Goal: Task Accomplishment & Management: Use online tool/utility

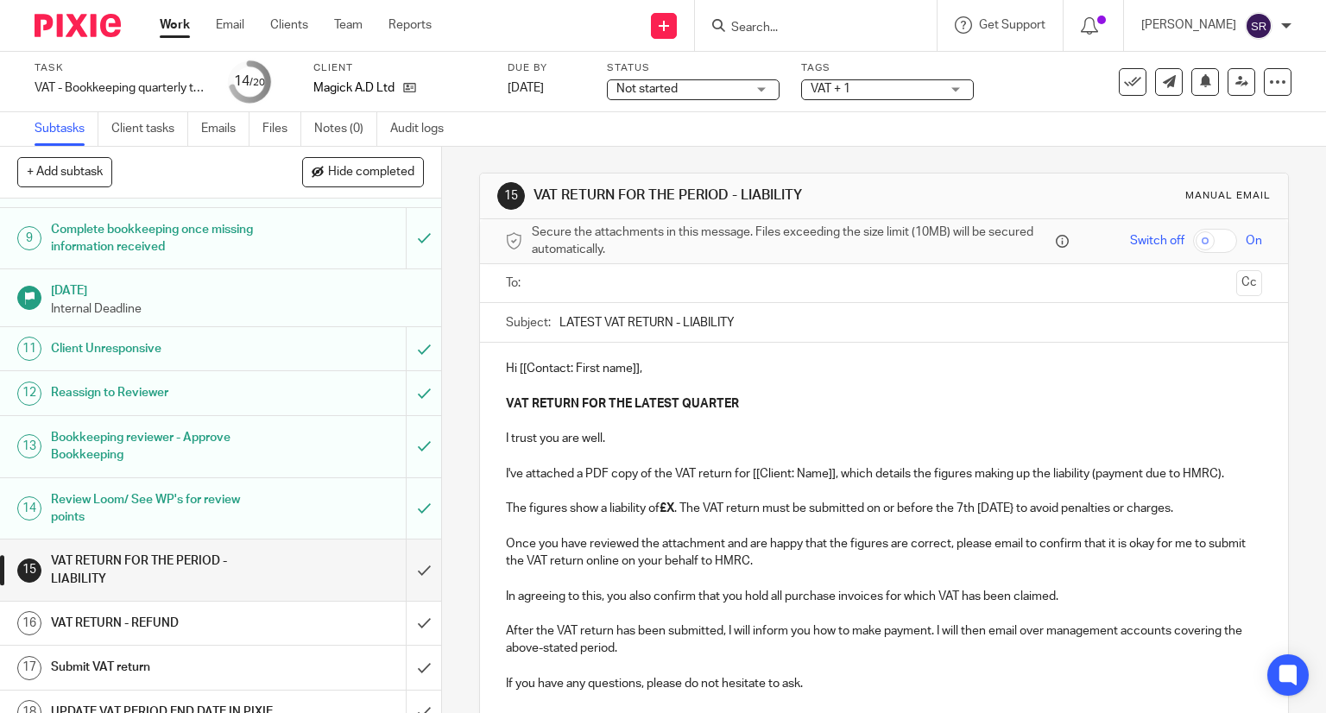
scroll to position [432, 0]
click at [171, 32] on link "Work" at bounding box center [175, 24] width 30 height 17
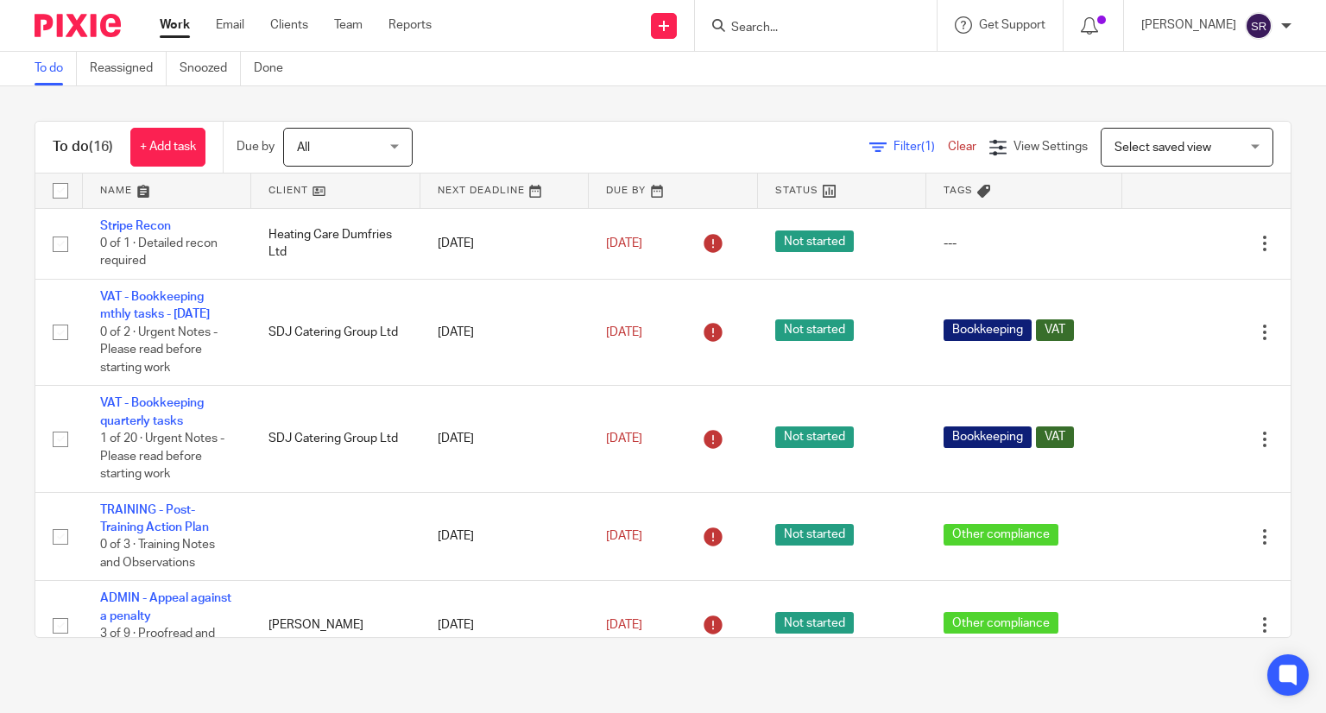
click at [732, 92] on div "To do (16) + Add task Due by All All Today Tomorrow This week Next week This mo…" at bounding box center [663, 379] width 1326 height 586
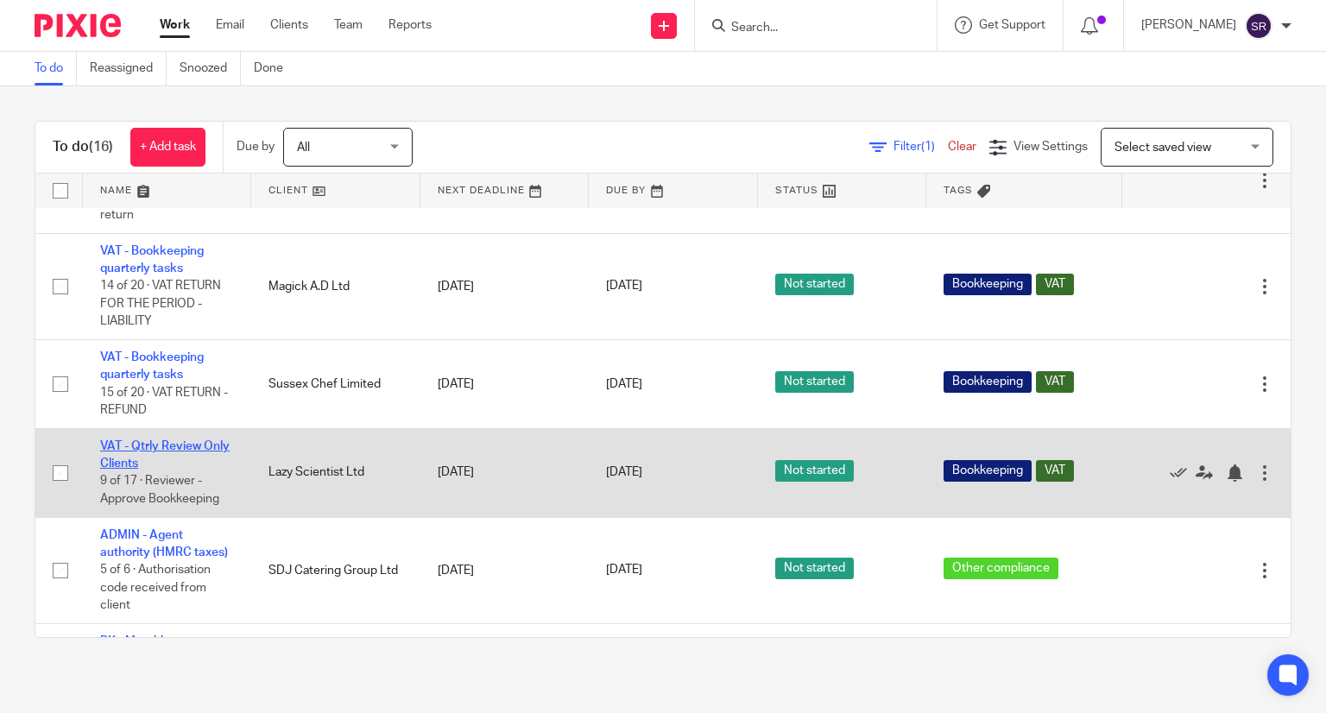
scroll to position [863, 0]
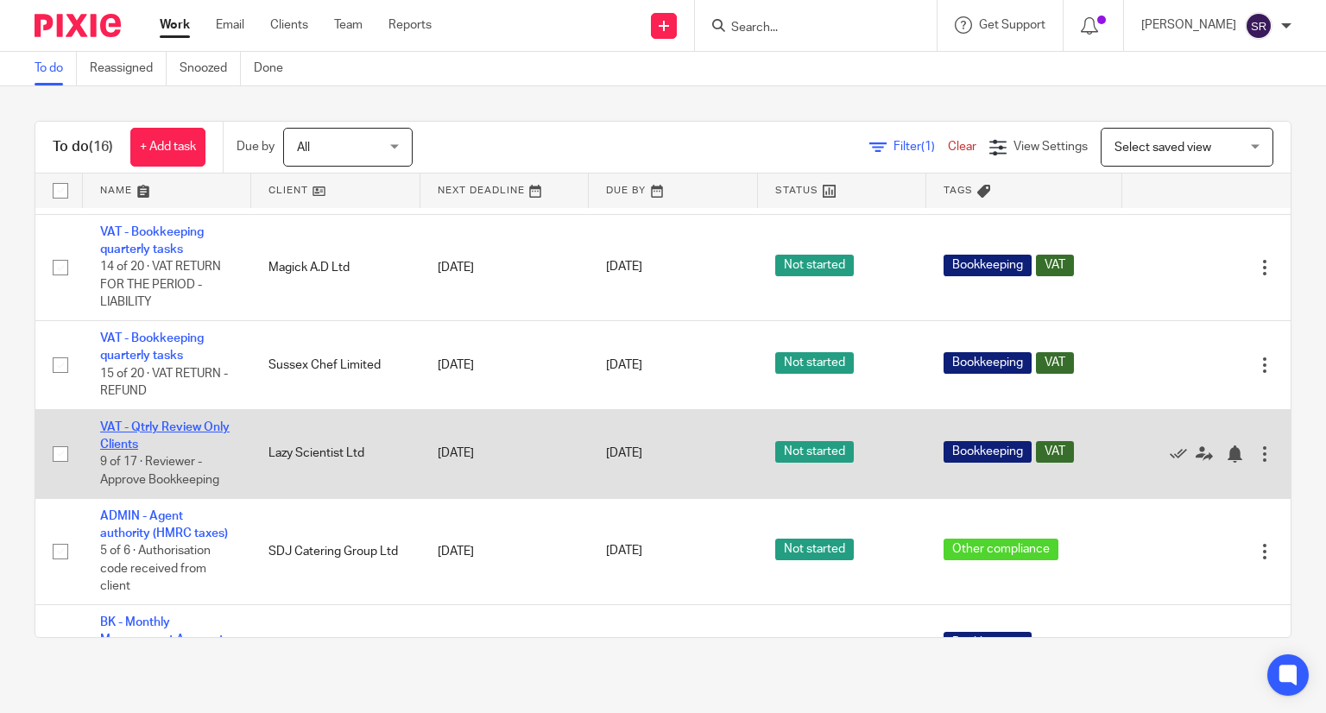
click at [152, 451] on link "VAT - Qtrly Review Only Clients" at bounding box center [164, 435] width 129 height 29
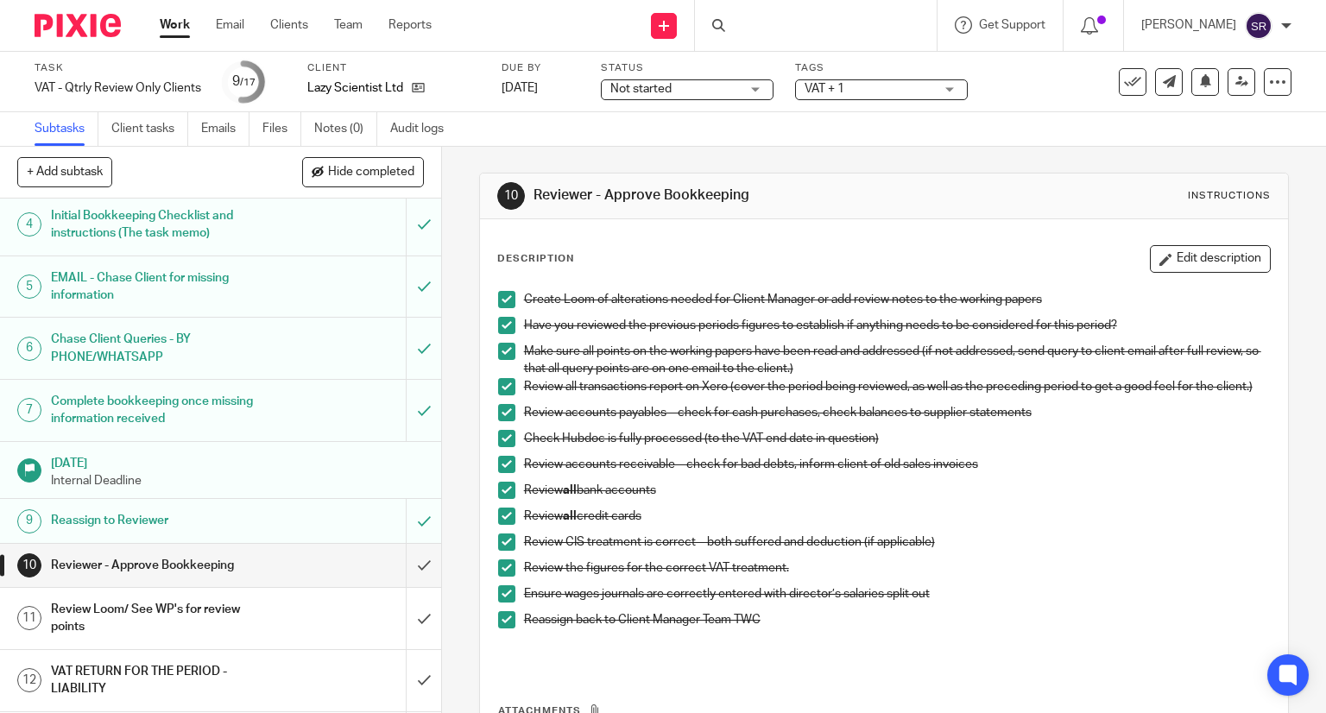
scroll to position [259, 0]
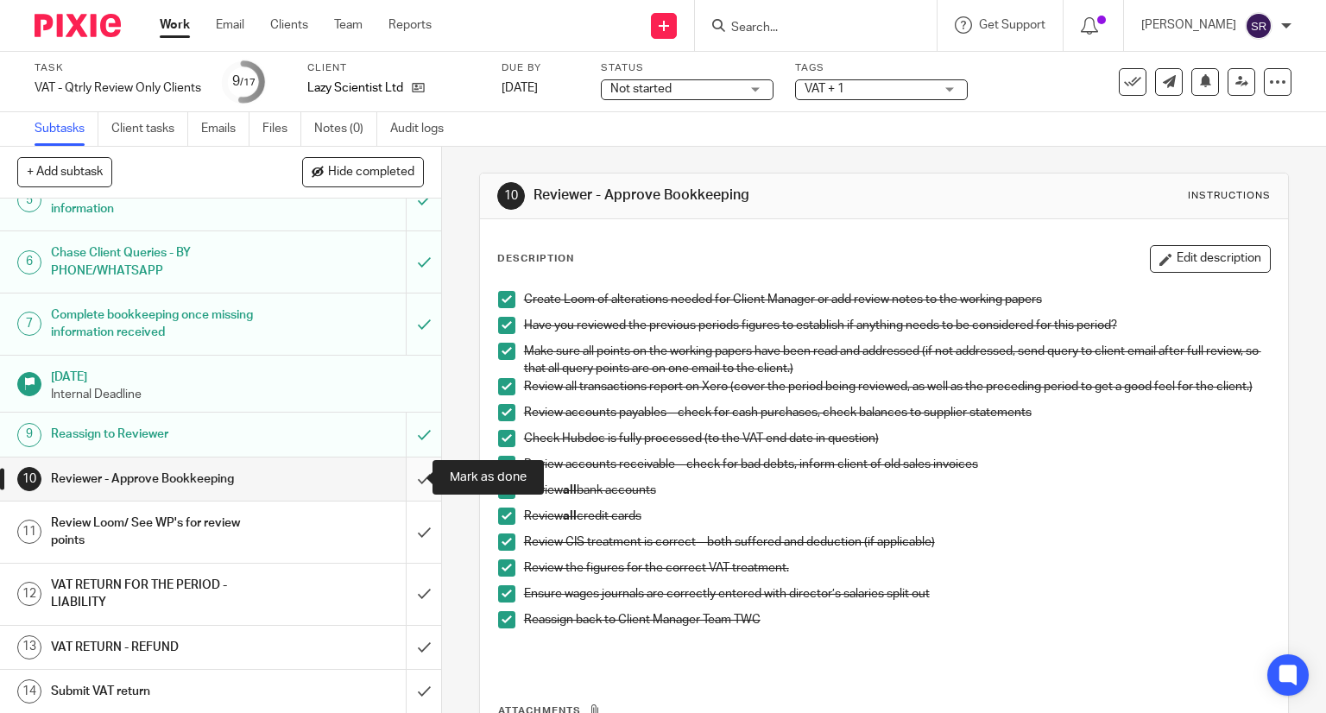
click at [406, 470] on input "submit" at bounding box center [220, 478] width 441 height 43
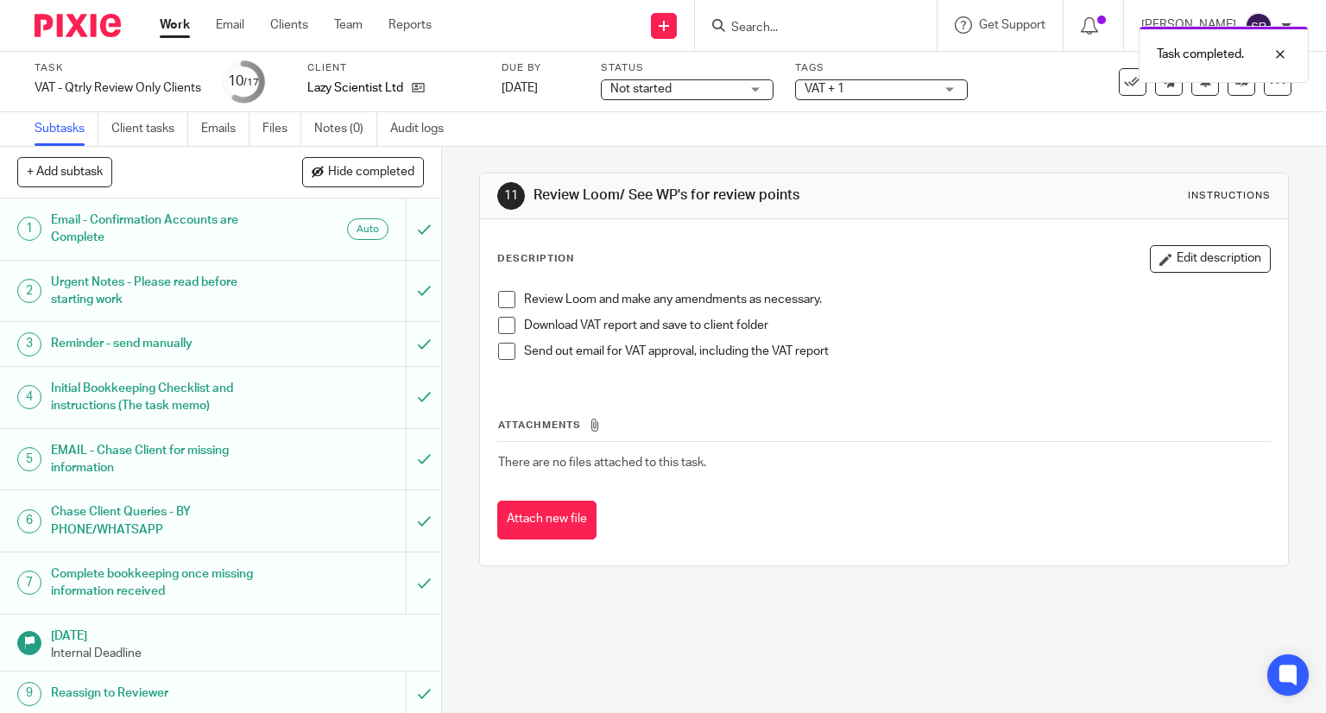
click at [498, 300] on span at bounding box center [506, 299] width 17 height 17
click at [498, 315] on li "Review Loom and make any amendments as necessary." at bounding box center [884, 304] width 773 height 26
click at [498, 350] on span at bounding box center [506, 351] width 17 height 17
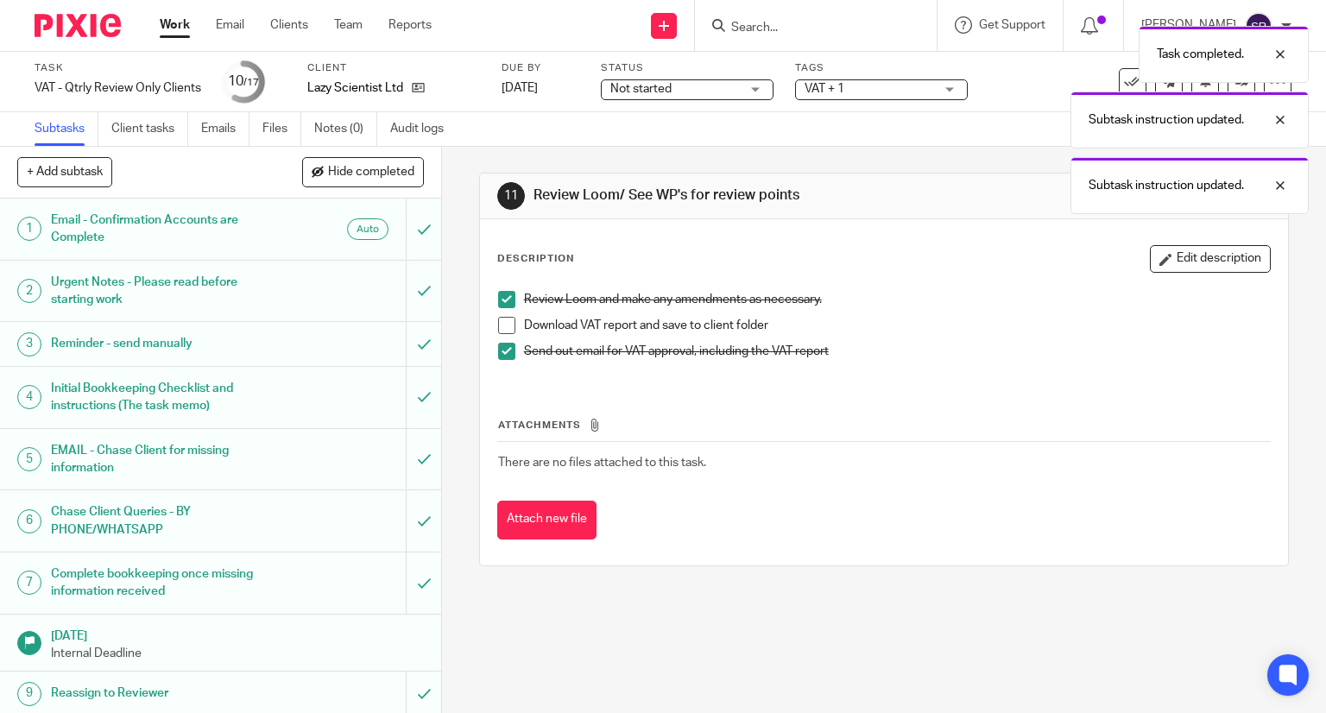
click at [501, 324] on span at bounding box center [506, 325] width 17 height 17
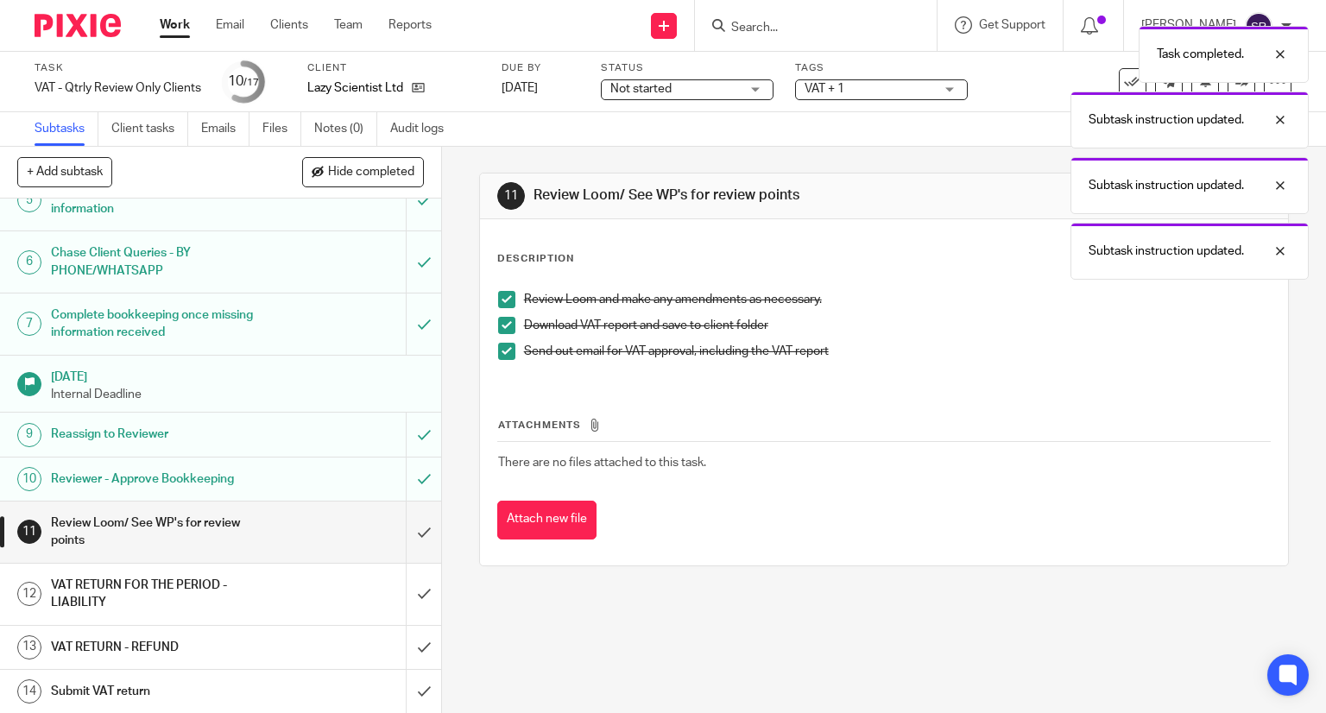
scroll to position [345, 0]
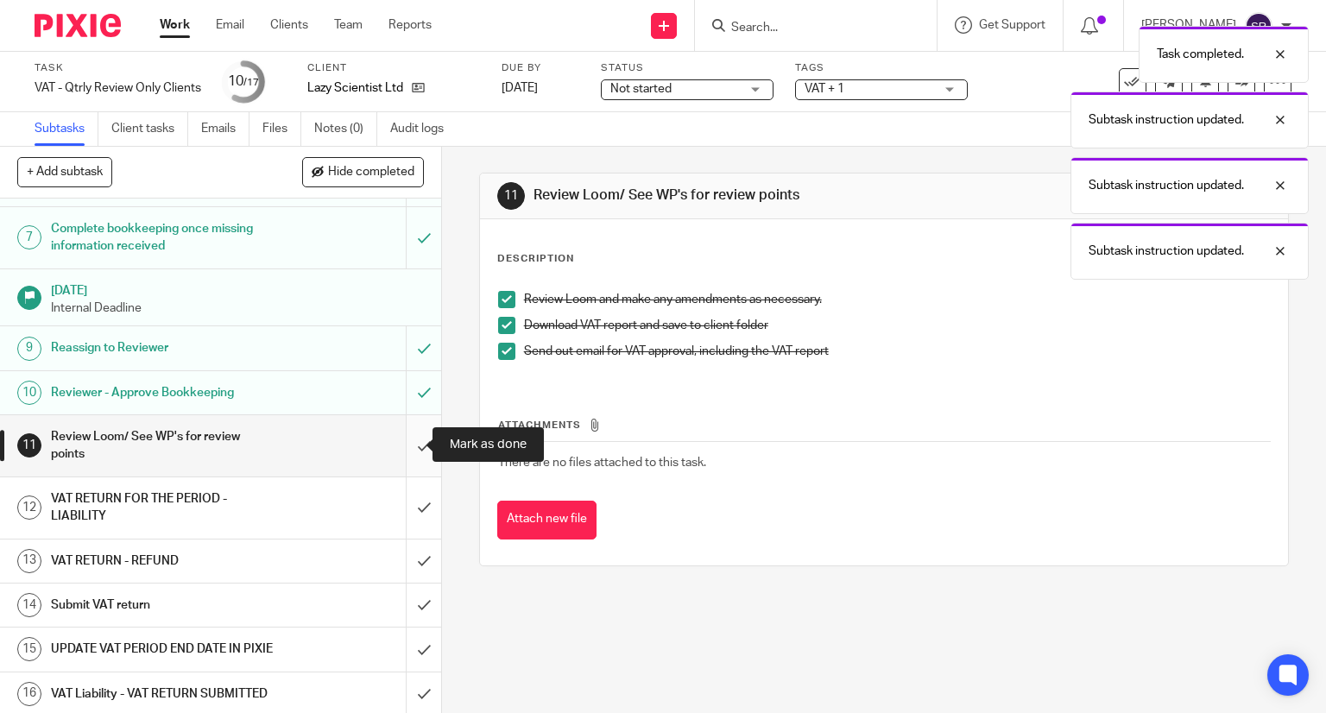
click at [404, 441] on input "submit" at bounding box center [220, 445] width 441 height 61
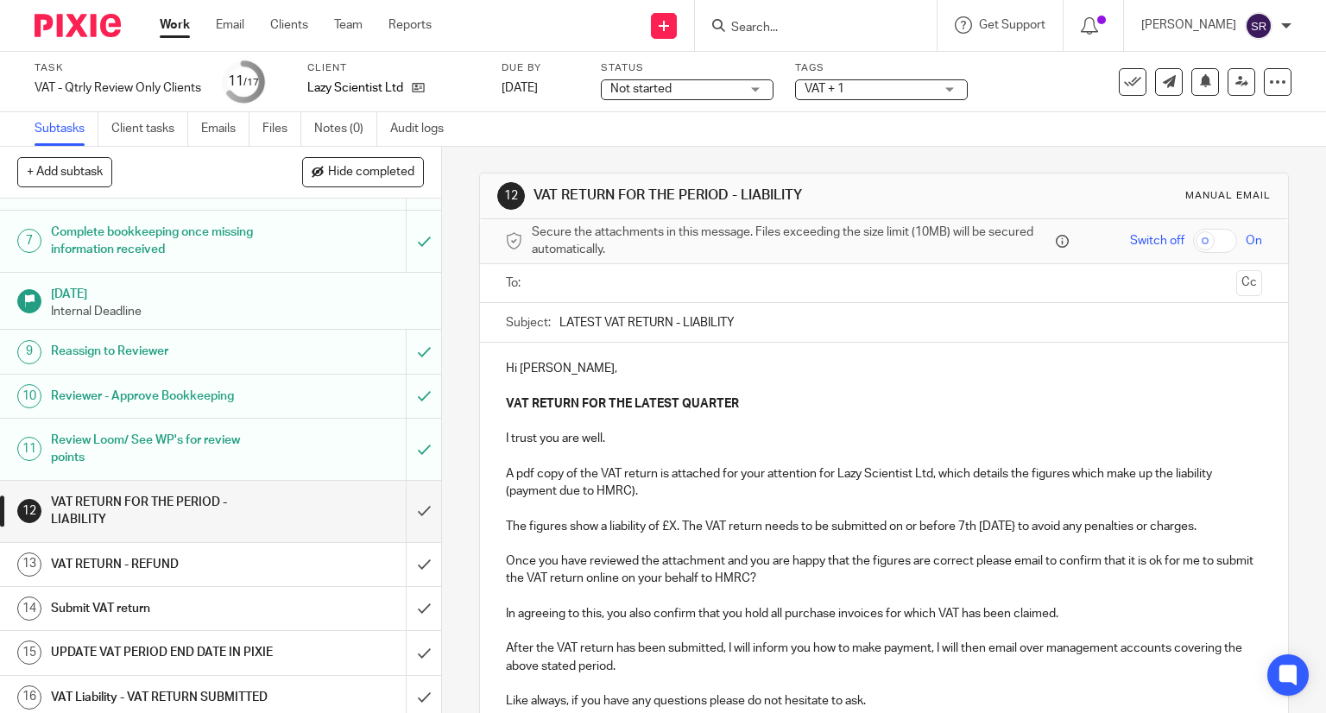
scroll to position [345, 0]
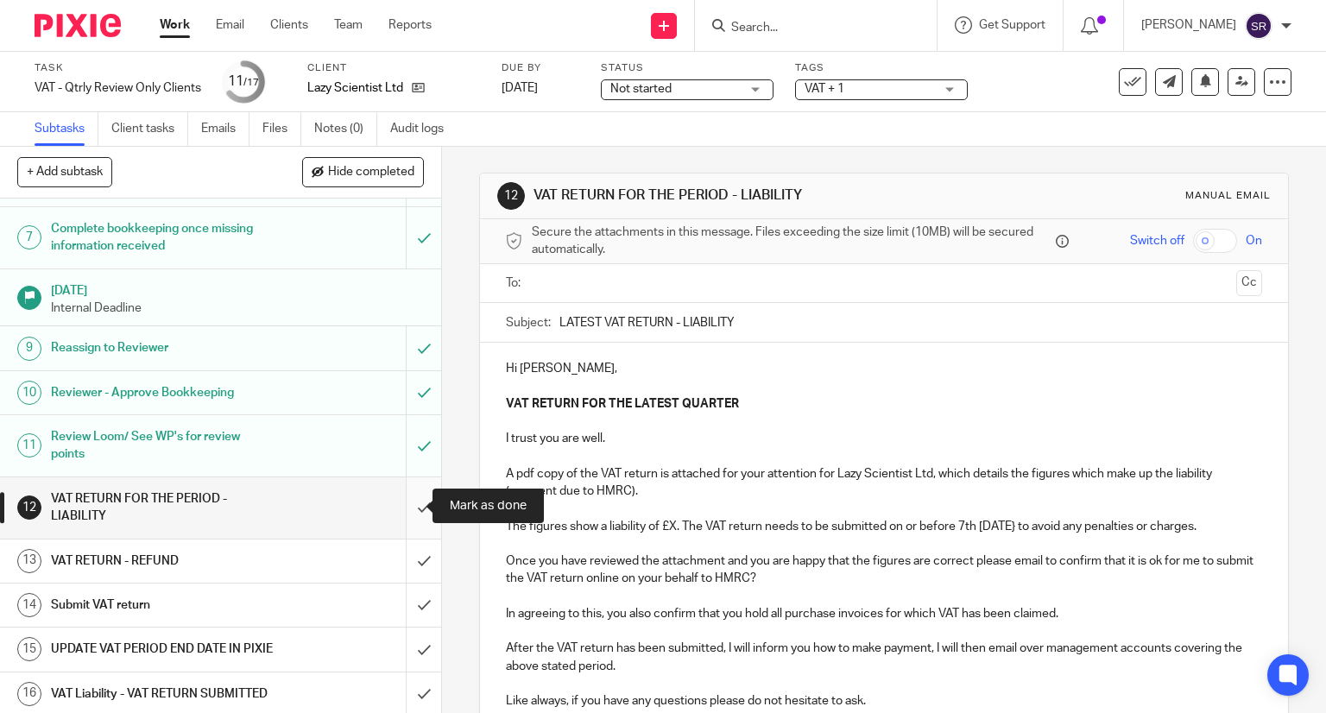
click at [410, 502] on input "submit" at bounding box center [220, 507] width 441 height 61
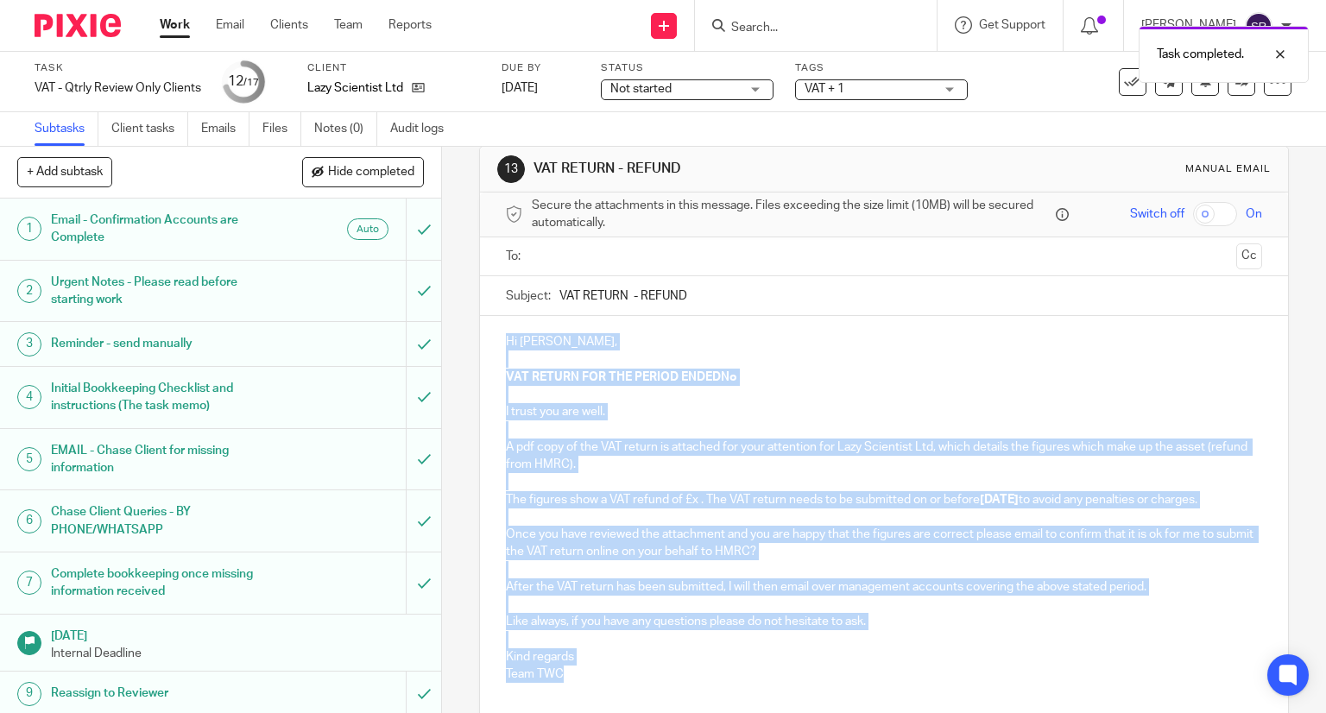
scroll to position [31, 0]
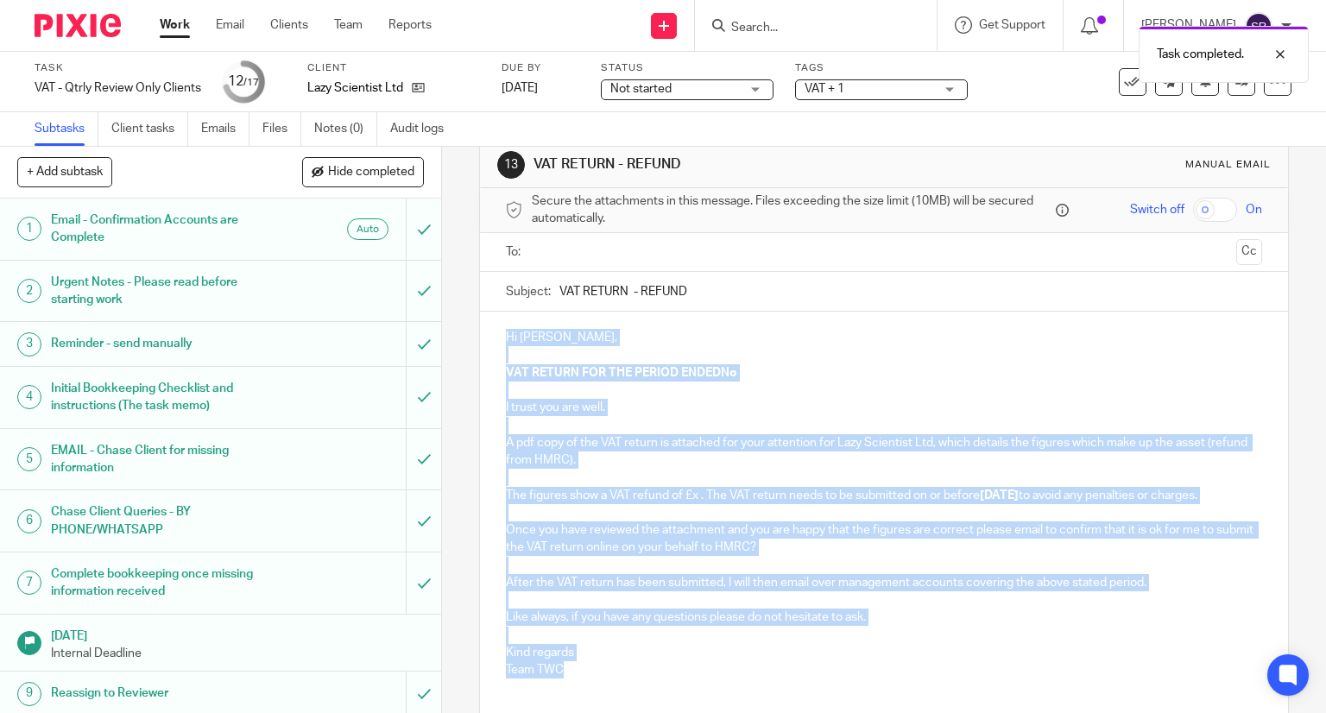
drag, startPoint x: 502, startPoint y: 369, endPoint x: 645, endPoint y: 687, distance: 348.9
click at [645, 687] on div "Hi Stephen, VAT RETURN FOR THE PERIOD ENDEDNo I trust you are well. A pdf copy …" at bounding box center [884, 502] width 809 height 380
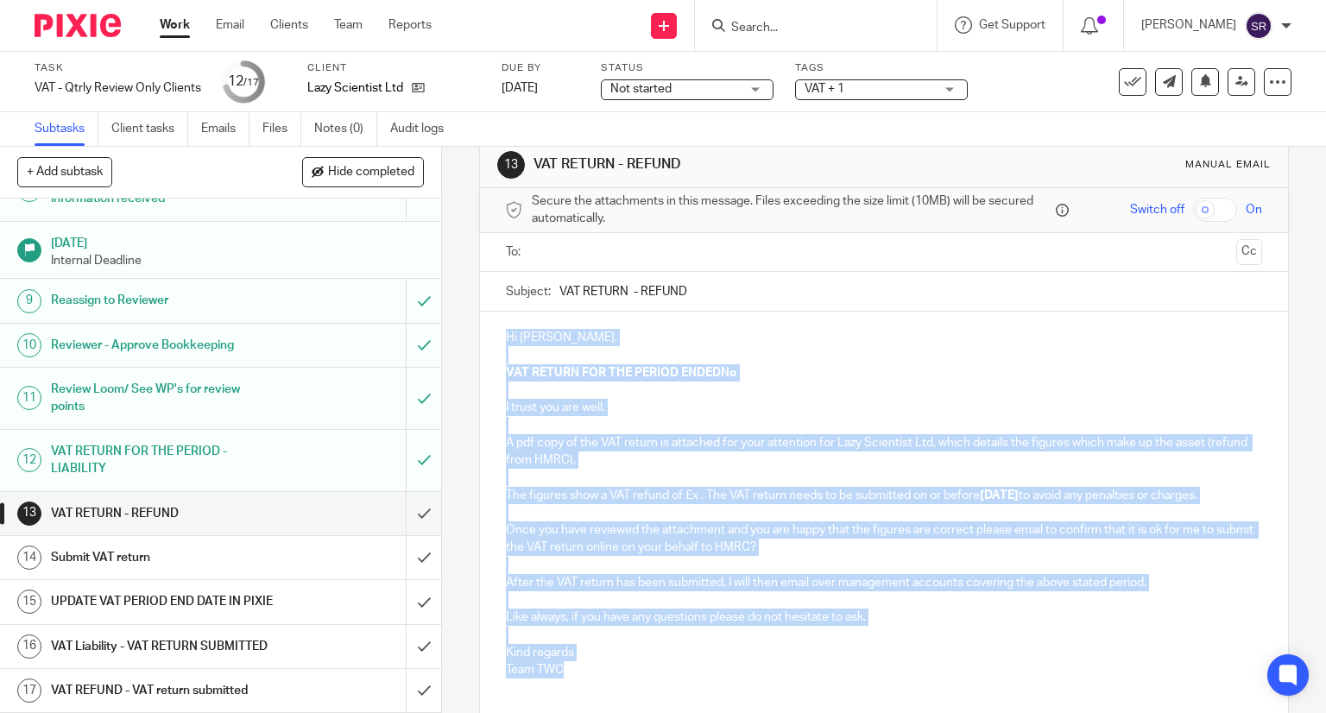
scroll to position [425, 0]
click at [401, 492] on input "submit" at bounding box center [220, 513] width 441 height 43
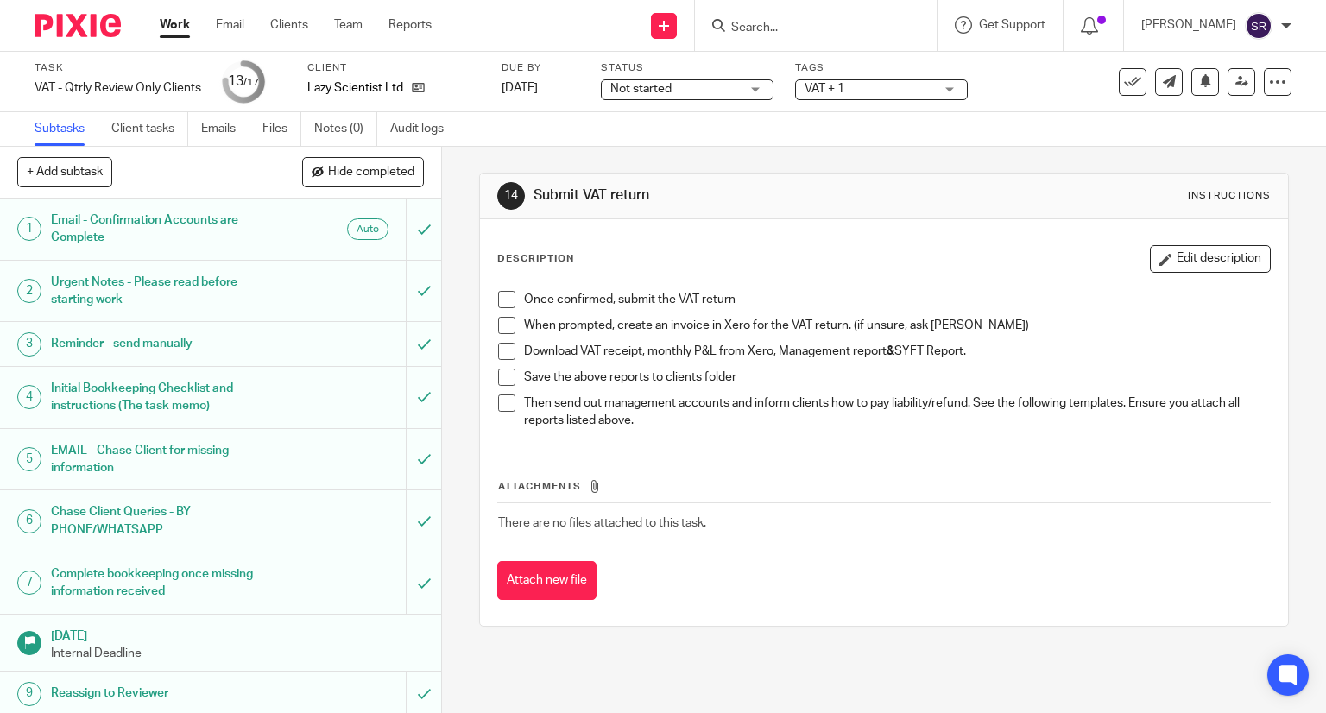
click at [182, 28] on link "Work" at bounding box center [175, 24] width 30 height 17
